Goal: Task Accomplishment & Management: Use online tool/utility

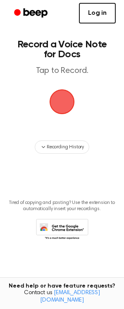
click at [103, 17] on link "Log in" at bounding box center [97, 13] width 37 height 21
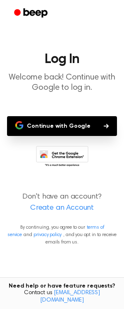
click at [81, 130] on button "Continue with Google" at bounding box center [62, 126] width 110 height 20
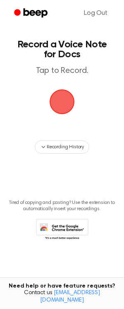
click at [67, 101] on span "button" at bounding box center [62, 101] width 30 height 30
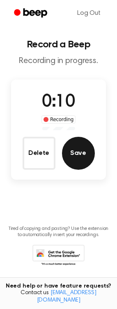
click at [81, 155] on button "Save" at bounding box center [78, 153] width 33 height 33
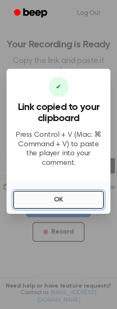
click at [52, 199] on button "OK" at bounding box center [58, 200] width 91 height 18
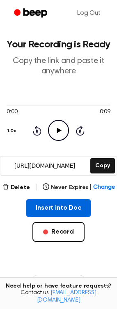
click at [62, 205] on button "Insert into Doc" at bounding box center [58, 208] width 65 height 18
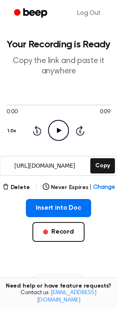
drag, startPoint x: 67, startPoint y: 210, endPoint x: -114, endPoint y: 182, distance: 182.5
click at [0, 182] on html "Log Out Your Recording is Ready Copy the link and paste it anywhere 0:00 0:09 1…" at bounding box center [58, 212] width 117 height 425
click at [75, 174] on input "https://beep.audio/ePRbeCO" at bounding box center [44, 166] width 89 height 19
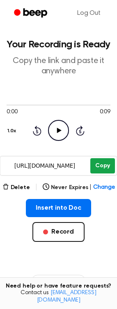
click at [102, 165] on button "Copy" at bounding box center [103, 165] width 24 height 15
drag, startPoint x: 49, startPoint y: 166, endPoint x: 98, endPoint y: 169, distance: 49.1
click at [98, 169] on button "Copy" at bounding box center [103, 165] width 24 height 15
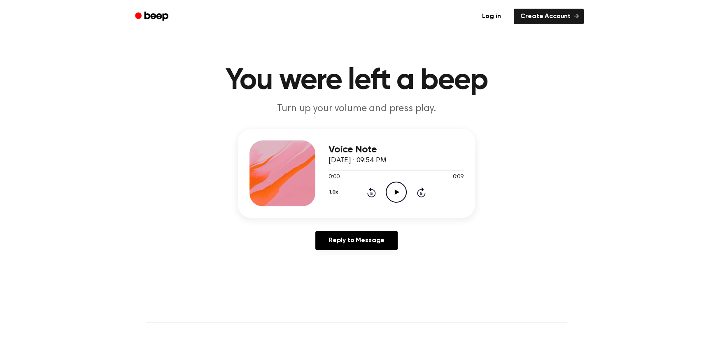
click at [395, 190] on icon at bounding box center [397, 191] width 5 height 5
click at [395, 190] on icon at bounding box center [397, 191] width 4 height 5
